Goal: Transaction & Acquisition: Subscribe to service/newsletter

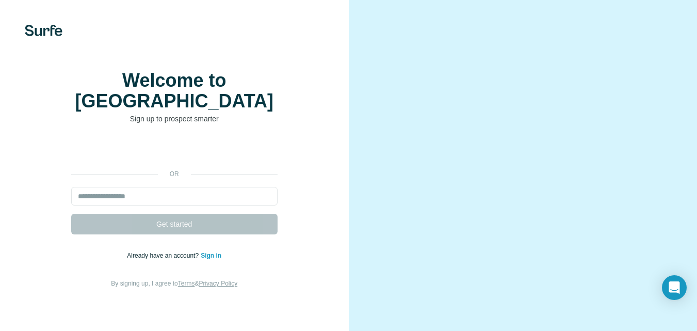
click at [647, 209] on video at bounding box center [523, 179] width 291 height 145
click at [243, 192] on input "email" at bounding box center [174, 196] width 206 height 19
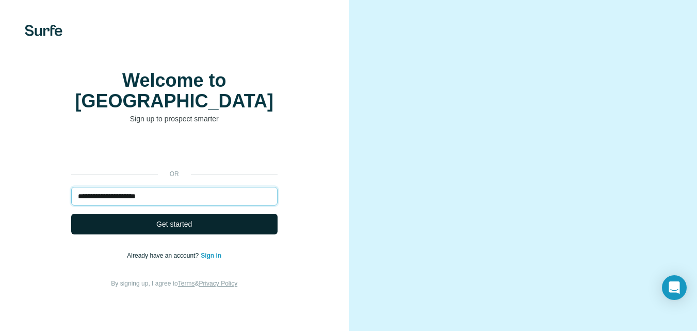
type input "**********"
click at [226, 214] on button "Get started" at bounding box center [174, 224] width 206 height 21
click at [212, 226] on button "Get started" at bounding box center [174, 224] width 206 height 21
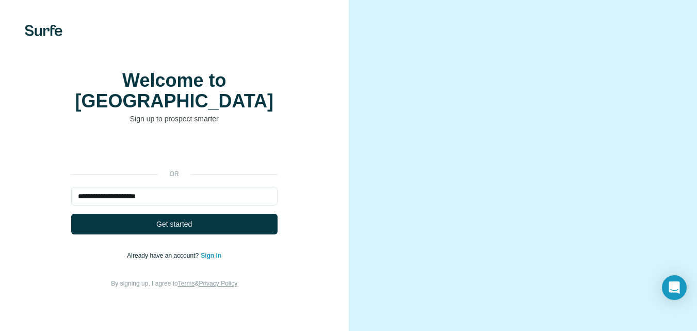
click at [189, 221] on span "Get started" at bounding box center [174, 224] width 36 height 10
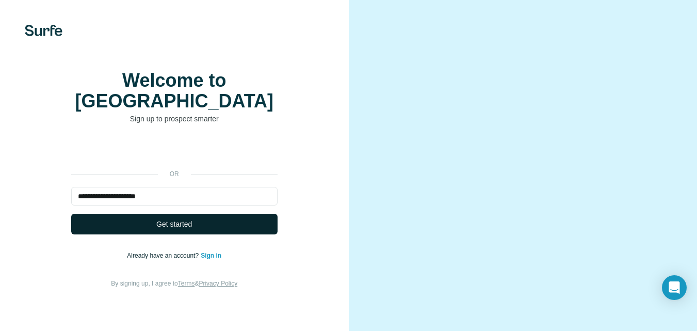
click at [189, 221] on span "Get started" at bounding box center [174, 224] width 36 height 10
